Goal: Information Seeking & Learning: Understand process/instructions

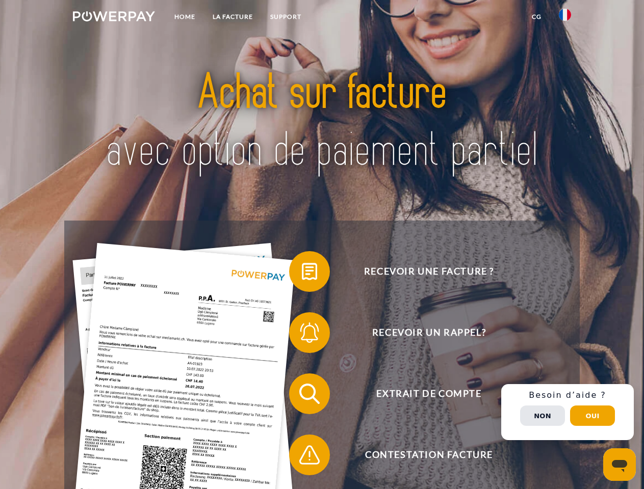
click at [114, 18] on img at bounding box center [114, 16] width 82 height 10
click at [565, 18] on img at bounding box center [565, 15] width 12 height 12
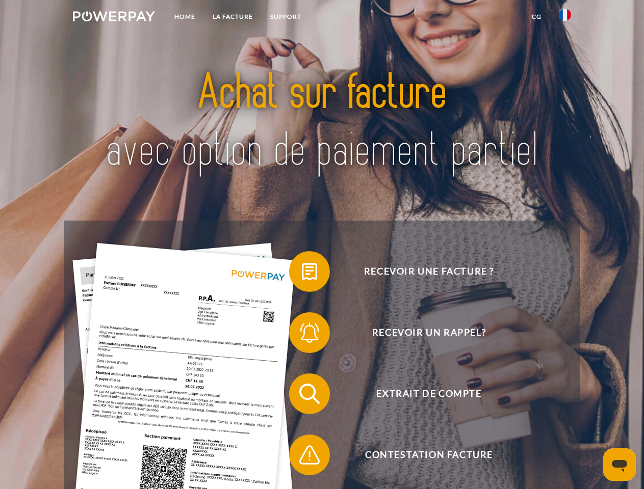
click at [536, 17] on link "CG" at bounding box center [536, 17] width 27 height 18
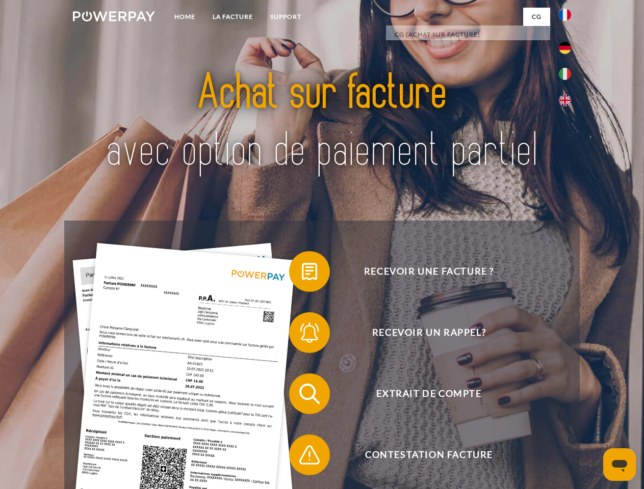
click at [302, 274] on span at bounding box center [294, 271] width 51 height 51
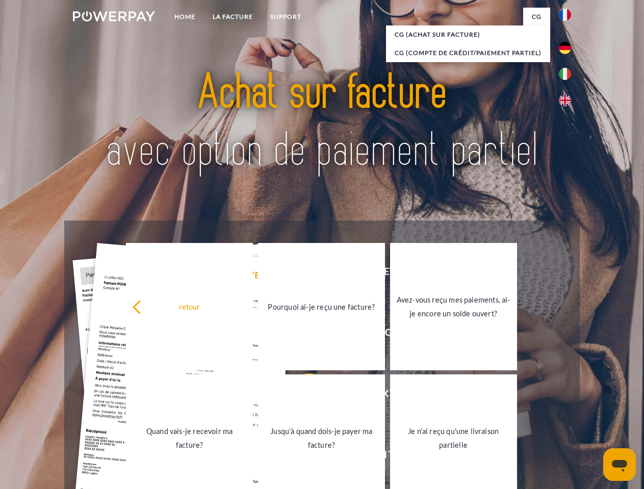
click at [302, 396] on link "Jusqu'à quand dois-je payer ma facture?" at bounding box center [321, 438] width 127 height 127
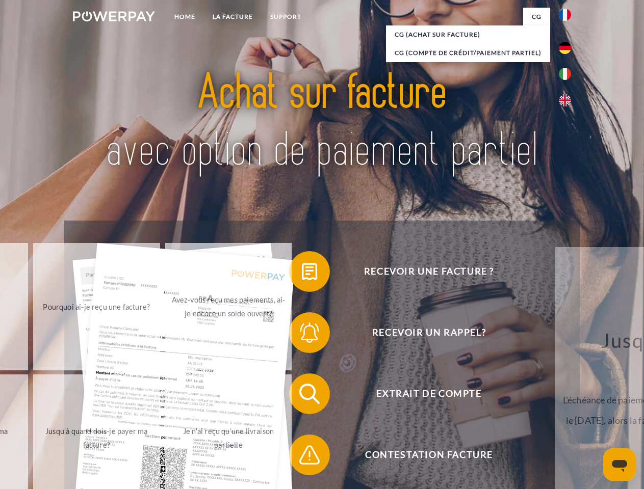
click at [302, 457] on div "Recevoir une facture ? Recevoir un rappel? Extrait de compte retour" at bounding box center [321, 425] width 515 height 408
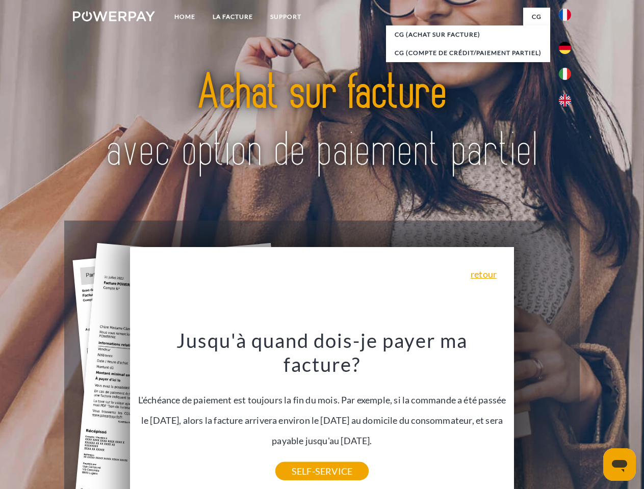
click at [567, 412] on div "Recevoir une facture ? Recevoir un rappel? Extrait de compte retour" at bounding box center [321, 425] width 515 height 408
click at [542, 415] on span "Extrait de compte" at bounding box center [429, 394] width 250 height 41
click at [592, 416] on header "Home LA FACTURE Support" at bounding box center [322, 352] width 644 height 704
